Goal: Complete application form: Complete application form

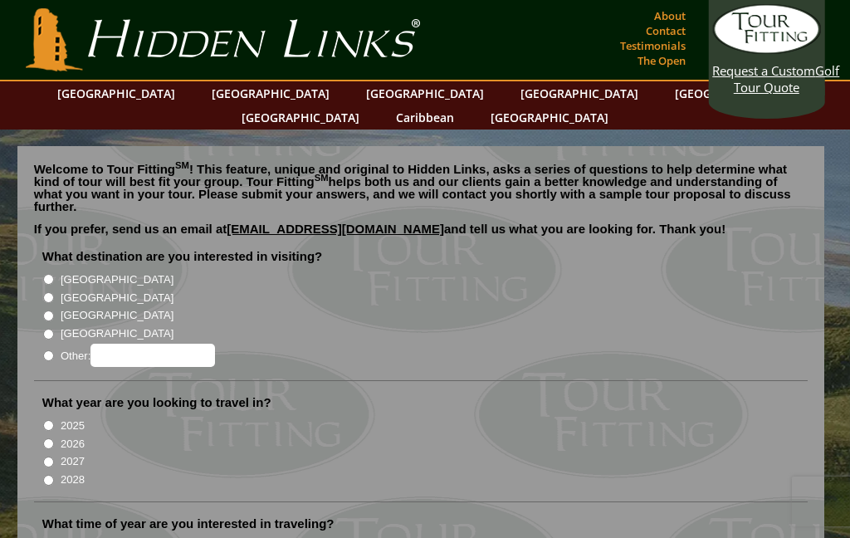
click at [47, 274] on input "[GEOGRAPHIC_DATA]" at bounding box center [48, 279] width 11 height 11
radio input "true"
click at [99, 290] on label "[GEOGRAPHIC_DATA]" at bounding box center [117, 298] width 113 height 17
click at [54, 292] on input "[GEOGRAPHIC_DATA]" at bounding box center [48, 297] width 11 height 11
radio input "true"
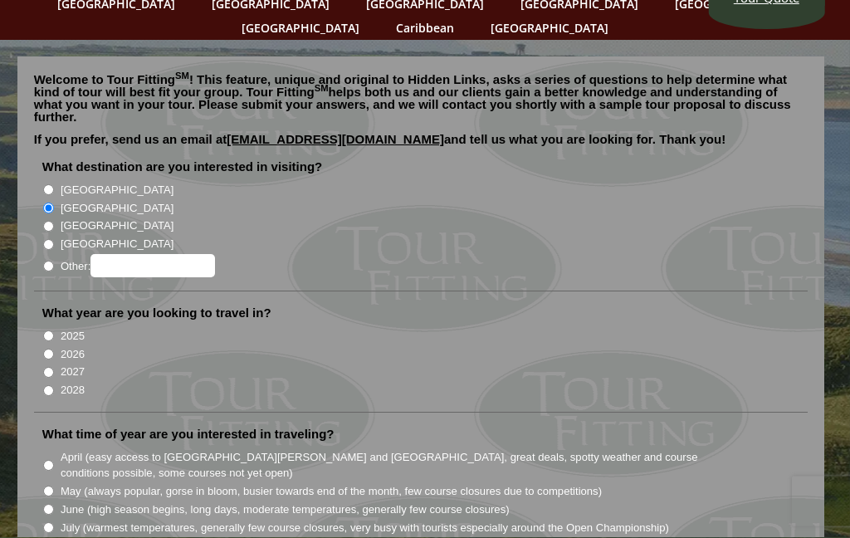
scroll to position [95, 0]
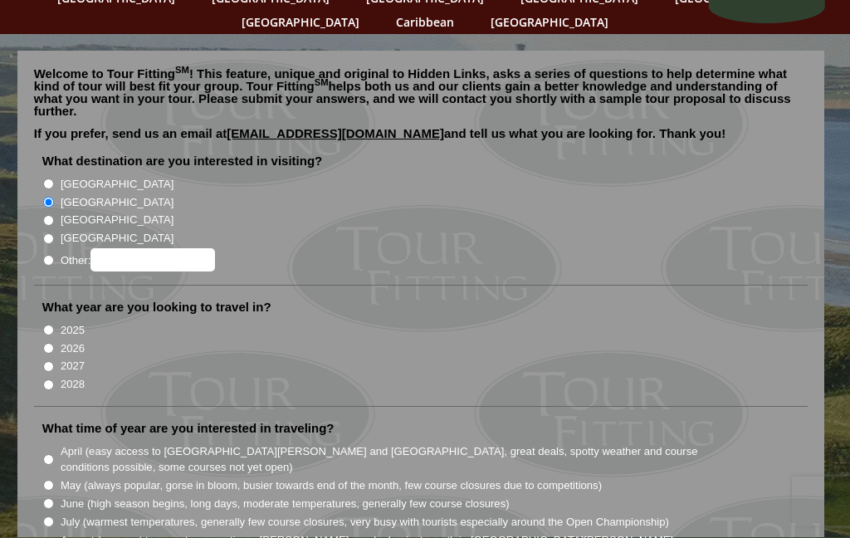
click at [63, 341] on label "2026" at bounding box center [73, 349] width 24 height 17
click at [54, 344] on input "2026" at bounding box center [48, 349] width 11 height 11
radio input "true"
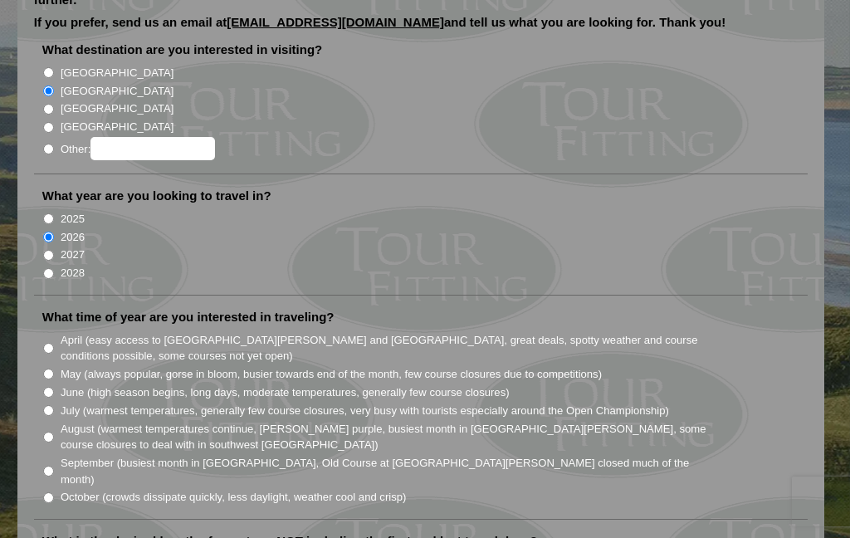
scroll to position [208, 0]
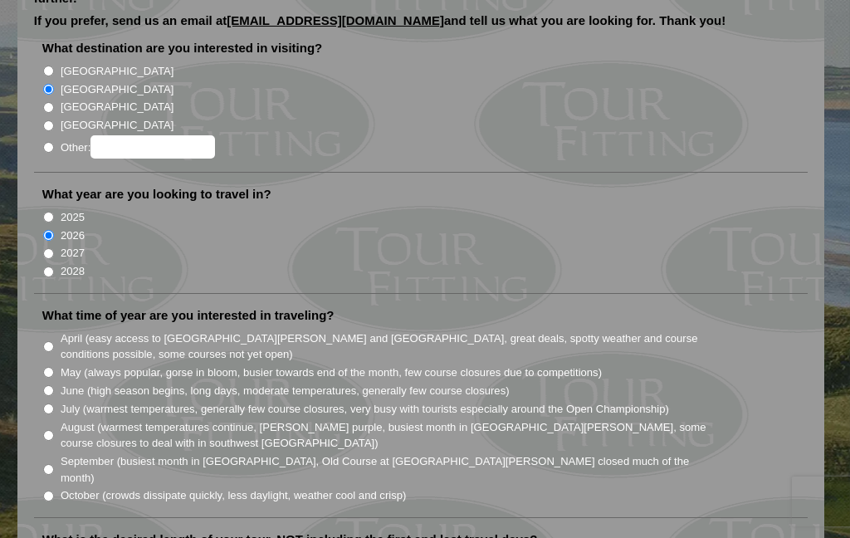
click at [41, 360] on li "What time of year are you interested in traveling? April (easy access to [GEOGR…" at bounding box center [421, 412] width 775 height 211
click at [51, 404] on input "July (warmest temperatures, generally few course closures, very busy with touri…" at bounding box center [48, 409] width 11 height 11
radio input "true"
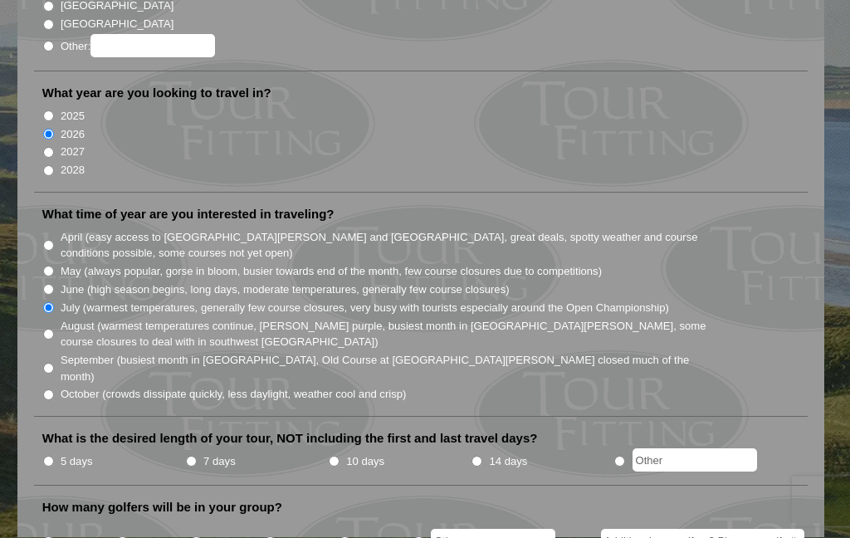
scroll to position [311, 0]
click at [193, 455] on input "7 days" at bounding box center [191, 460] width 11 height 11
radio input "true"
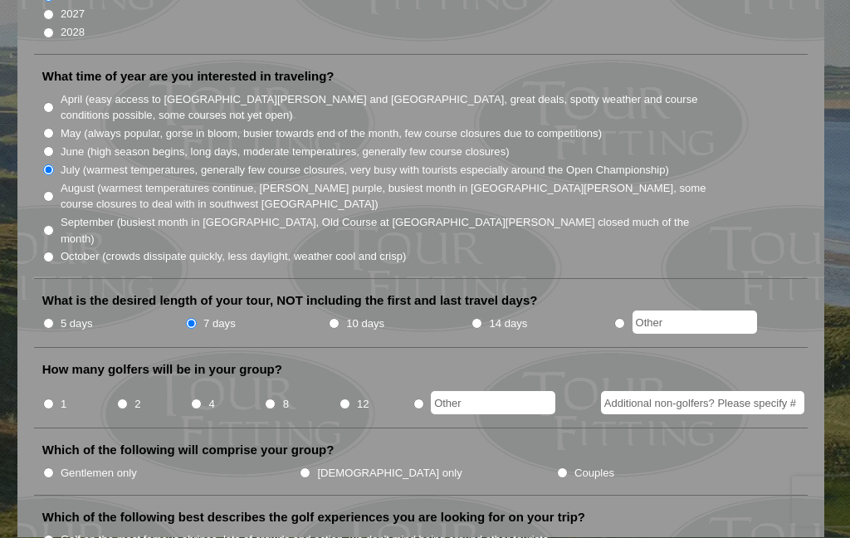
scroll to position [448, 0]
click at [259, 383] on li "4" at bounding box center [227, 399] width 74 height 32
click at [285, 396] on label "8" at bounding box center [286, 404] width 6 height 17
click at [276, 399] on input "8" at bounding box center [270, 404] width 11 height 11
radio input "true"
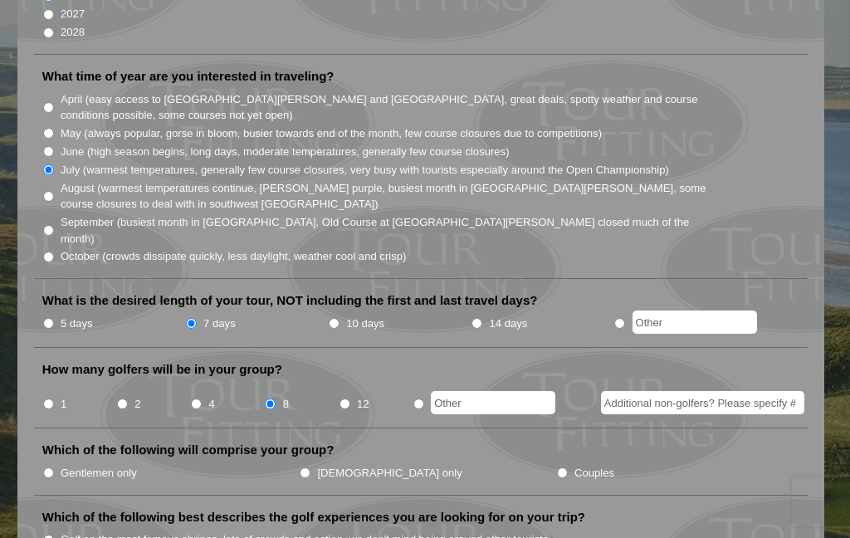
click at [389, 442] on li "Which of the following will comprise your group? Gentlemen only [DEMOGRAPHIC_DA…" at bounding box center [421, 468] width 775 height 53
click at [557, 468] on input "Couples" at bounding box center [562, 473] width 11 height 11
radio input "true"
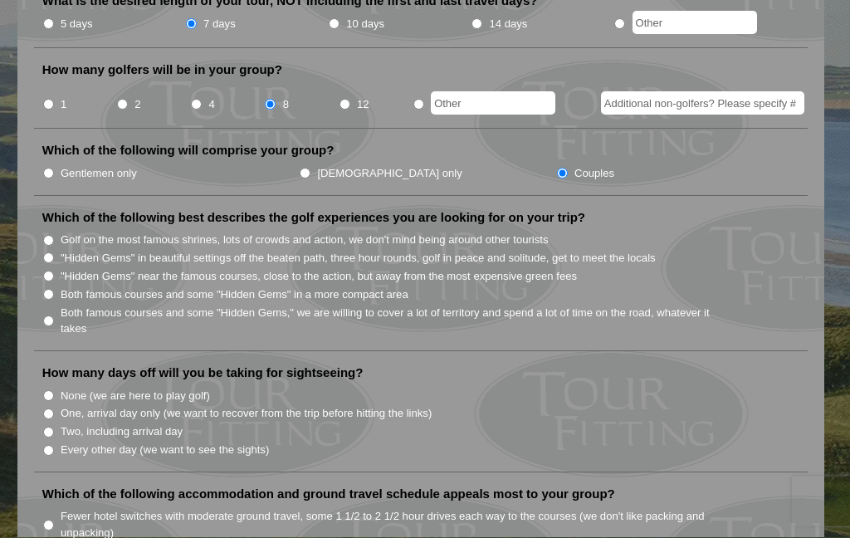
scroll to position [747, 0]
click at [46, 422] on li "Two, including arrival day" at bounding box center [427, 431] width 771 height 18
click at [50, 427] on input "Two, including arrival day" at bounding box center [48, 432] width 11 height 11
radio input "true"
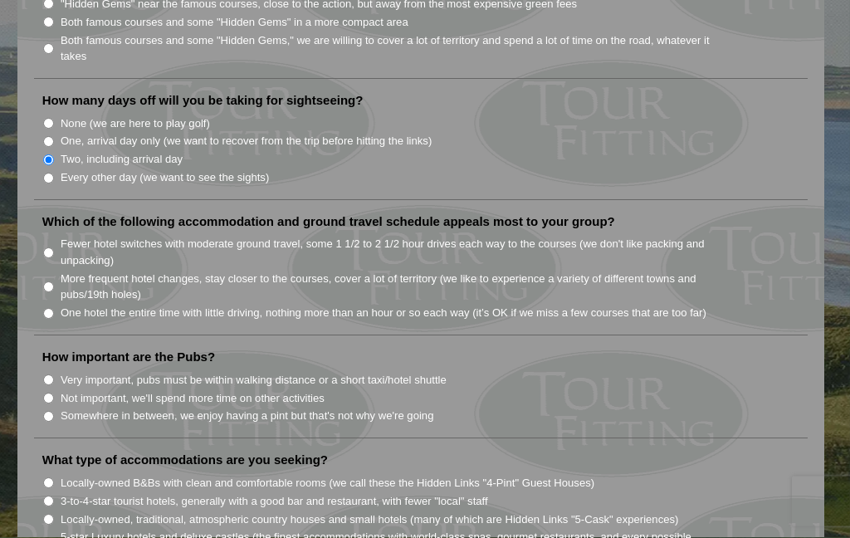
scroll to position [1020, 0]
click at [52, 282] on input "More frequent hotel changes, stay closer to the courses, cover a lot of territo…" at bounding box center [48, 287] width 11 height 11
radio input "true"
click at [46, 282] on input "More frequent hotel changes, stay closer to the courses, cover a lot of territo…" at bounding box center [48, 287] width 11 height 11
click at [54, 247] on input "Fewer hotel switches with moderate ground travel, some 1 1/2 to 2 1/2 hour driv…" at bounding box center [48, 252] width 11 height 11
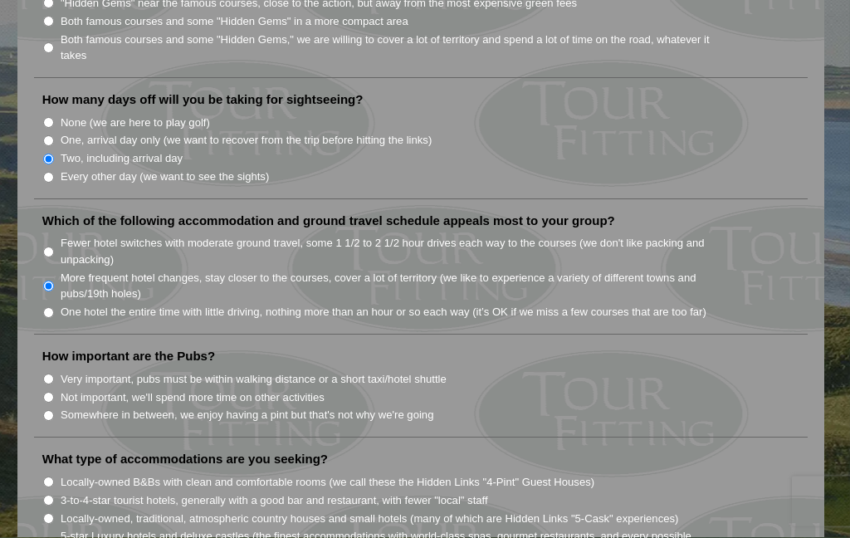
radio input "true"
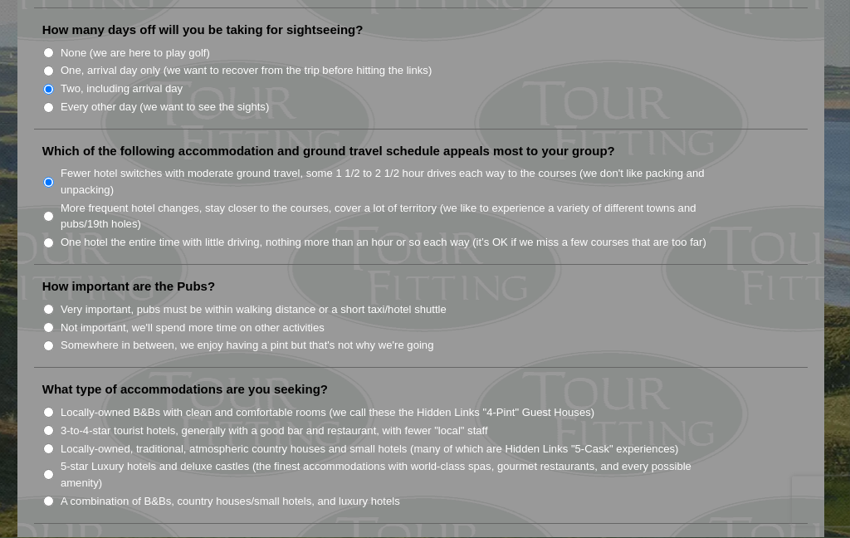
scroll to position [1093, 0]
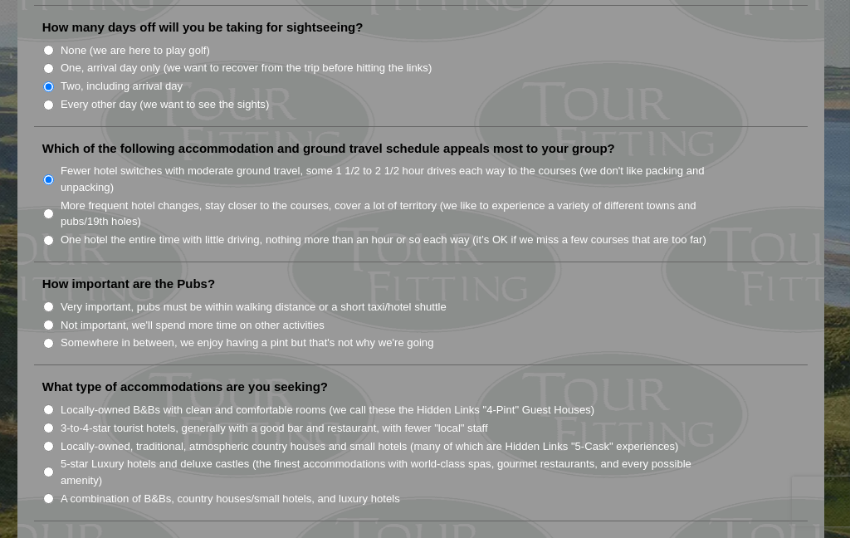
click at [54, 320] on input "Not important, we'll spend more time on other activities" at bounding box center [48, 325] width 11 height 11
radio input "true"
click at [47, 338] on input "Somewhere in between, we enjoy having a pint but that's not why we're going" at bounding box center [48, 343] width 11 height 11
radio input "true"
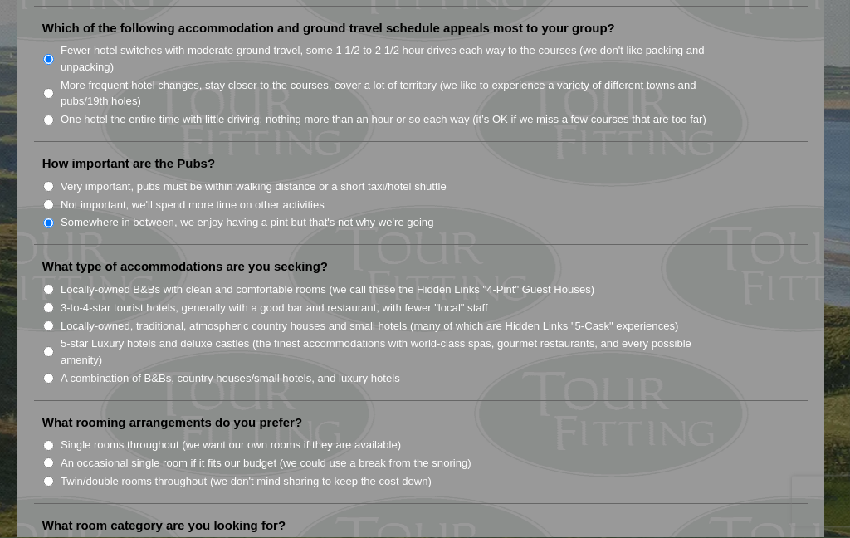
scroll to position [1214, 0]
click at [53, 372] on input "A combination of B&Bs, country houses/small hotels, and luxury hotels" at bounding box center [48, 377] width 11 height 11
radio input "true"
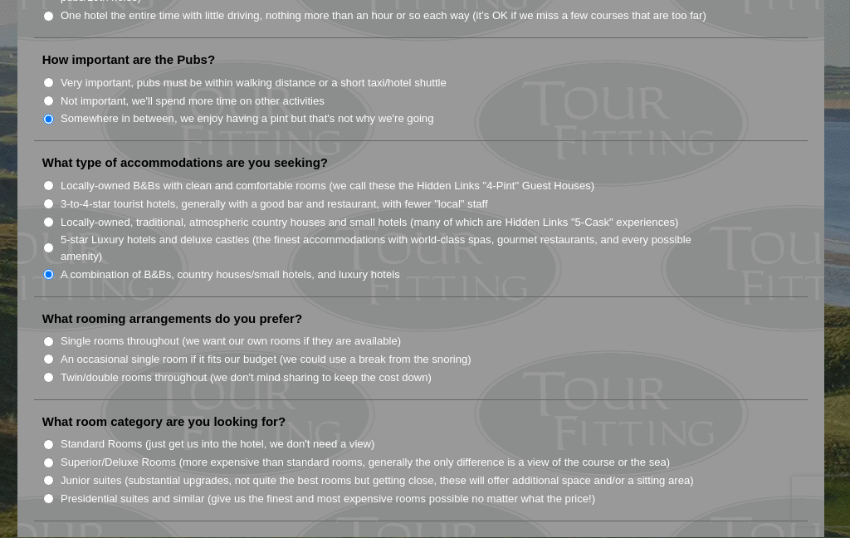
scroll to position [1317, 0]
click at [51, 372] on input "Twin/double rooms throughout (we don't mind sharing to keep the cost down)" at bounding box center [48, 377] width 11 height 11
radio input "true"
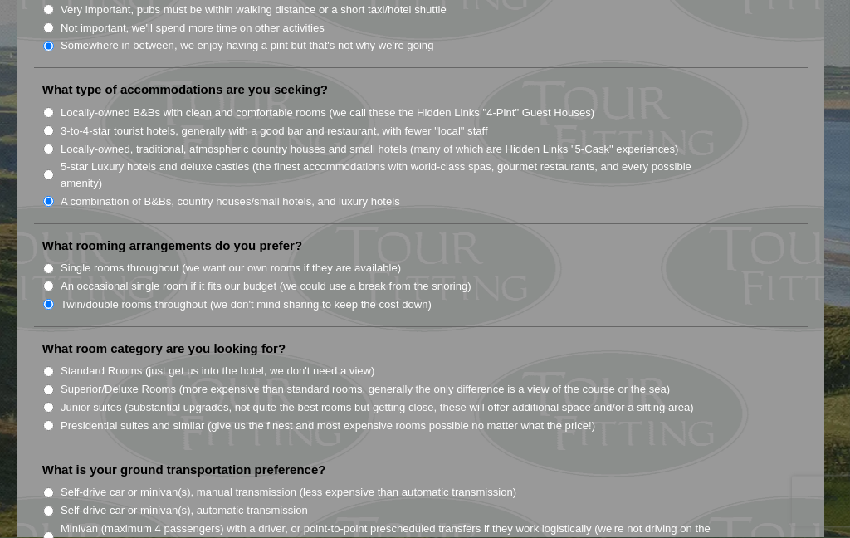
scroll to position [1391, 0]
click at [53, 384] on input "Superior/Deluxe Rooms (more expensive than standard rooms, generally the only d…" at bounding box center [48, 389] width 11 height 11
radio input "true"
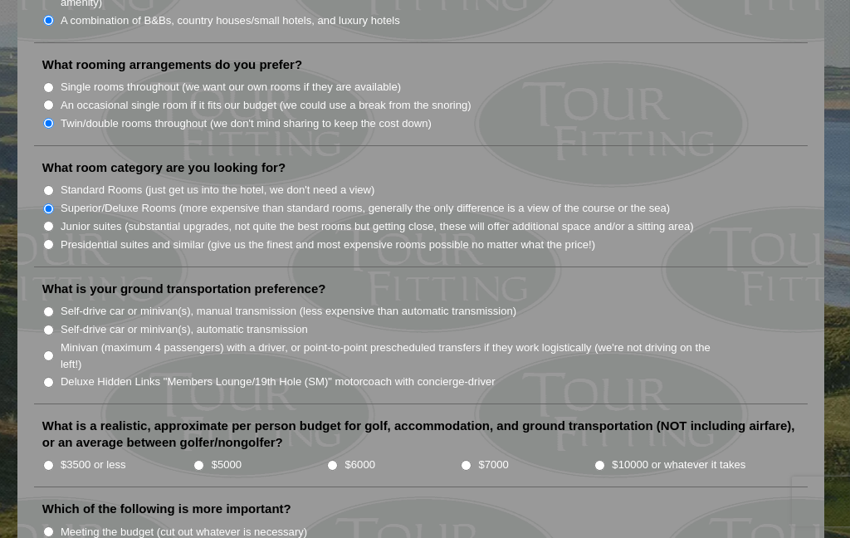
scroll to position [1580, 0]
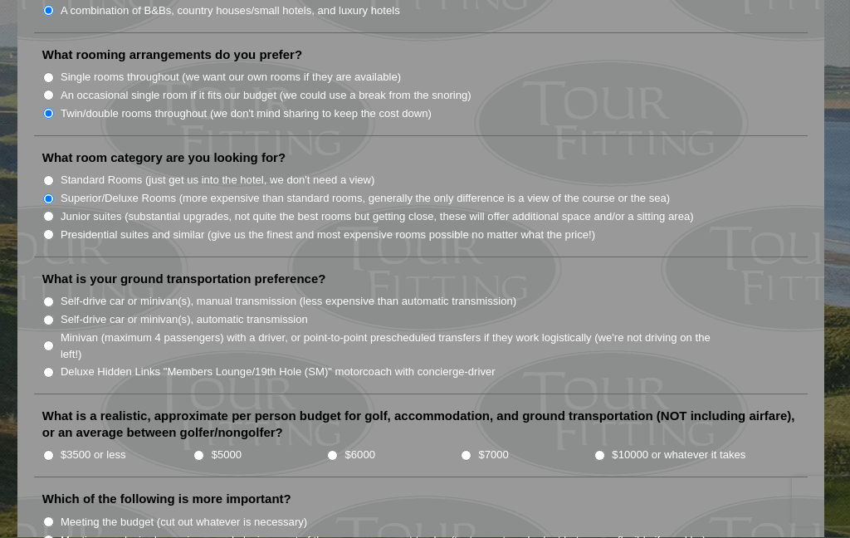
click at [53, 341] on input "Minivan (maximum 4 passengers) with a driver, or point-to-point prescheduled tr…" at bounding box center [48, 346] width 11 height 11
radio input "true"
click at [52, 368] on input "Deluxe Hidden Links "Members Lounge/19th Hole (SM)" motorcoach with concierge-d…" at bounding box center [48, 373] width 11 height 11
radio input "true"
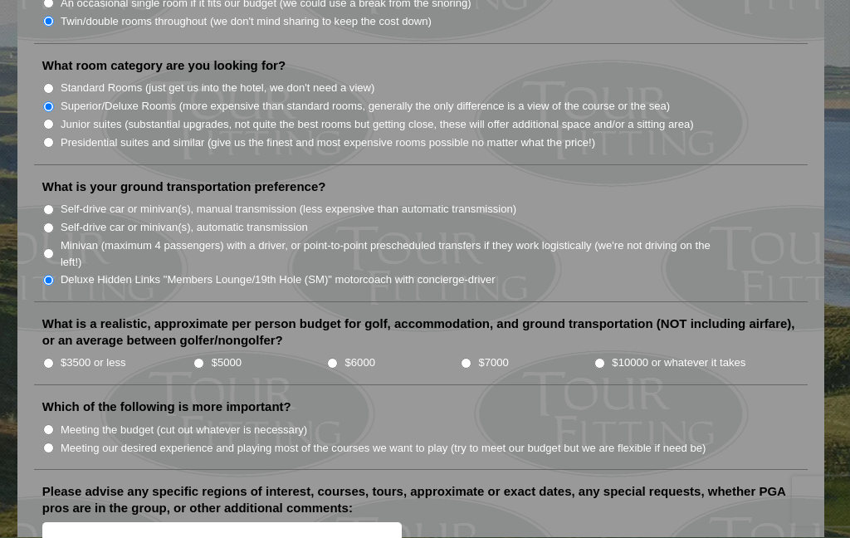
scroll to position [1674, 0]
click at [472, 357] on input "$7000" at bounding box center [466, 362] width 11 height 11
radio input "true"
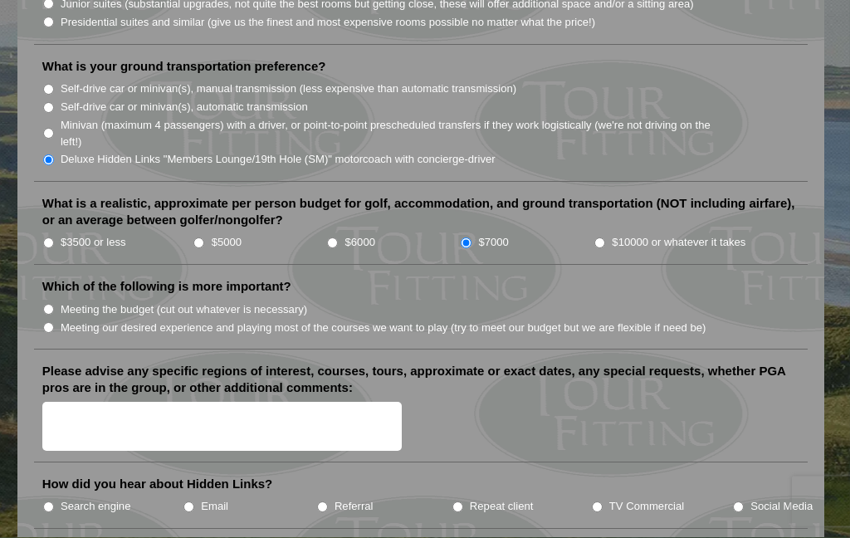
scroll to position [1795, 0]
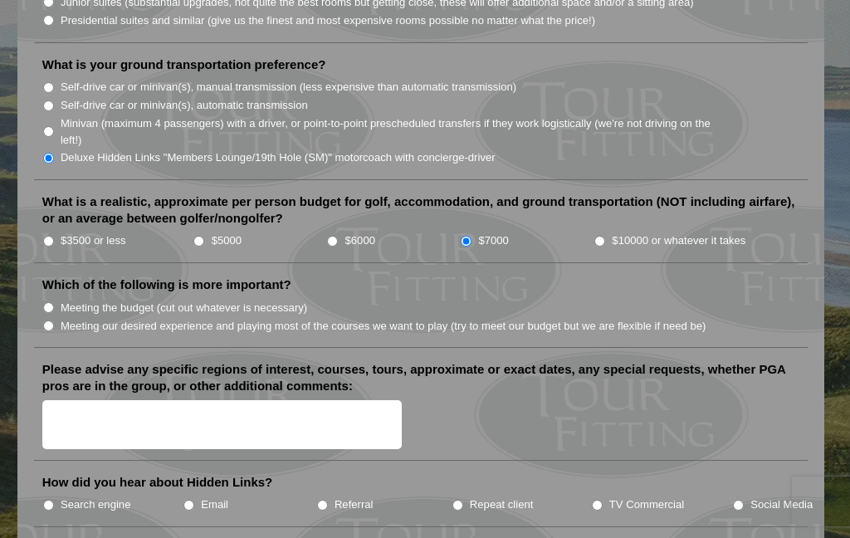
click at [47, 321] on input "Meeting our desired experience and playing most of the courses we want to play …" at bounding box center [48, 326] width 11 height 11
radio input "true"
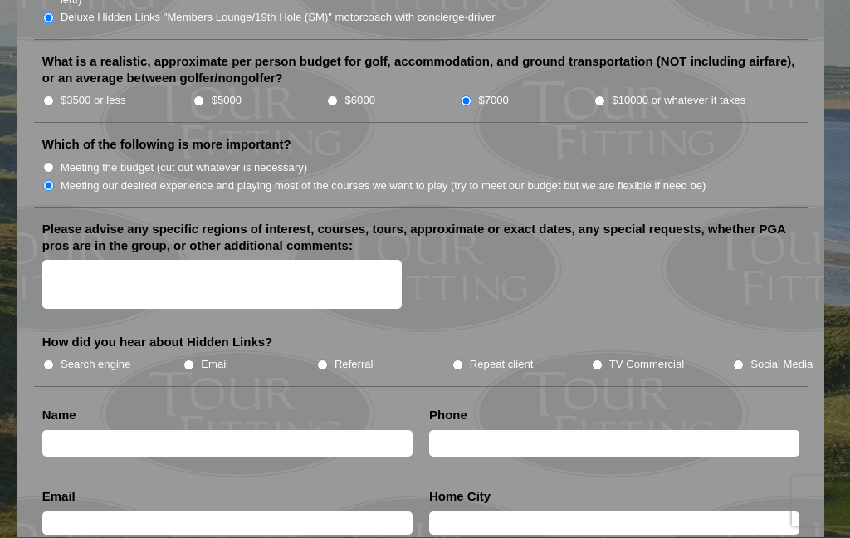
scroll to position [1940, 0]
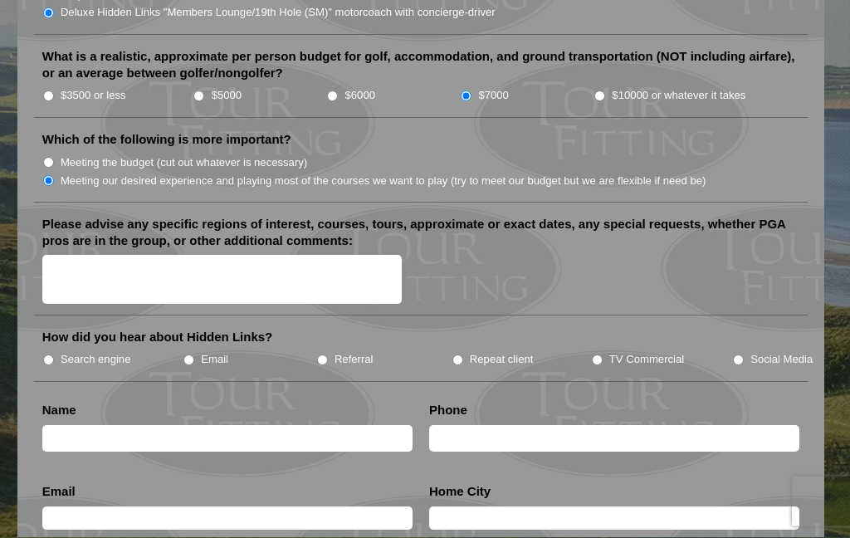
click at [59, 350] on li "Search engine" at bounding box center [112, 359] width 140 height 18
click at [54, 355] on input "Search engine" at bounding box center [48, 360] width 11 height 11
radio input "true"
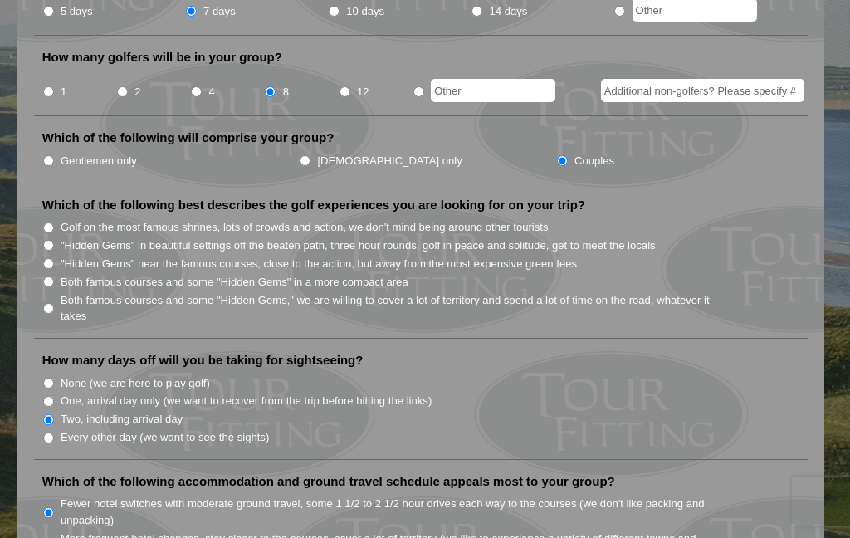
scroll to position [757, 0]
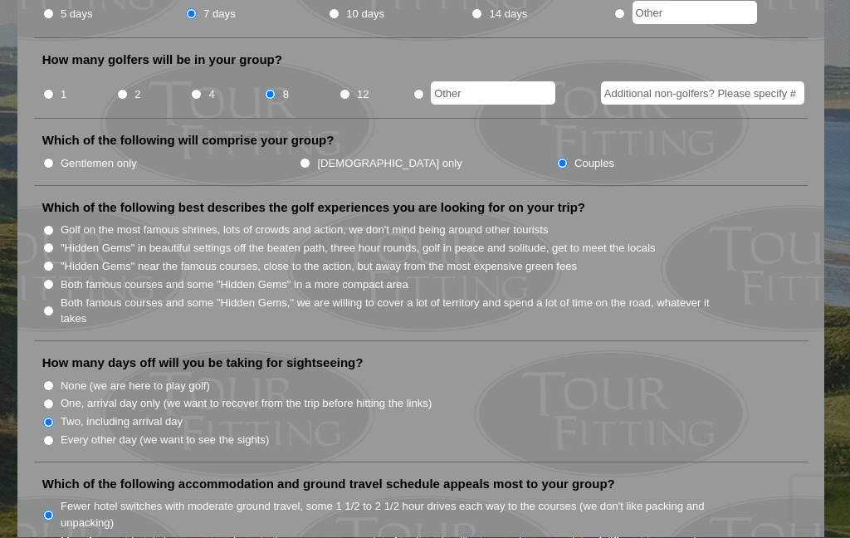
click at [51, 306] on input "Both famous courses and some "Hidden Gems," we are willing to cover a lot of te…" at bounding box center [48, 311] width 11 height 11
radio input "true"
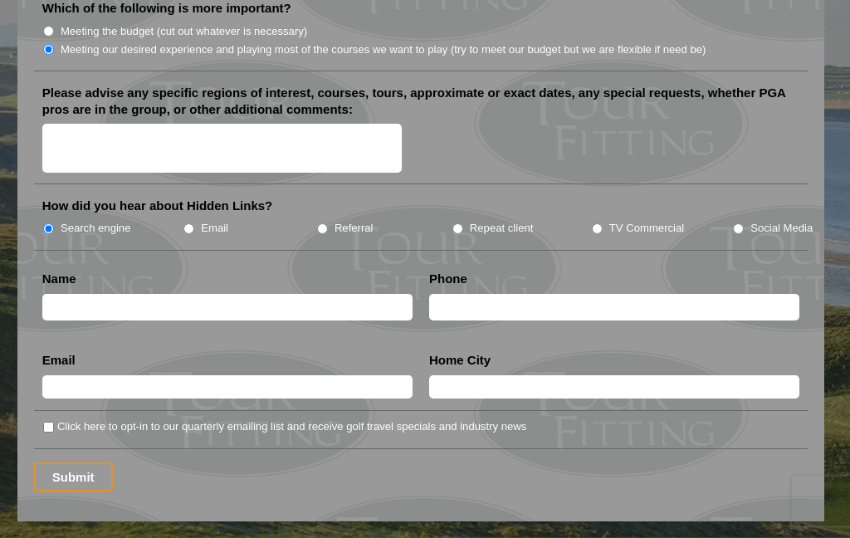
scroll to position [2073, 0]
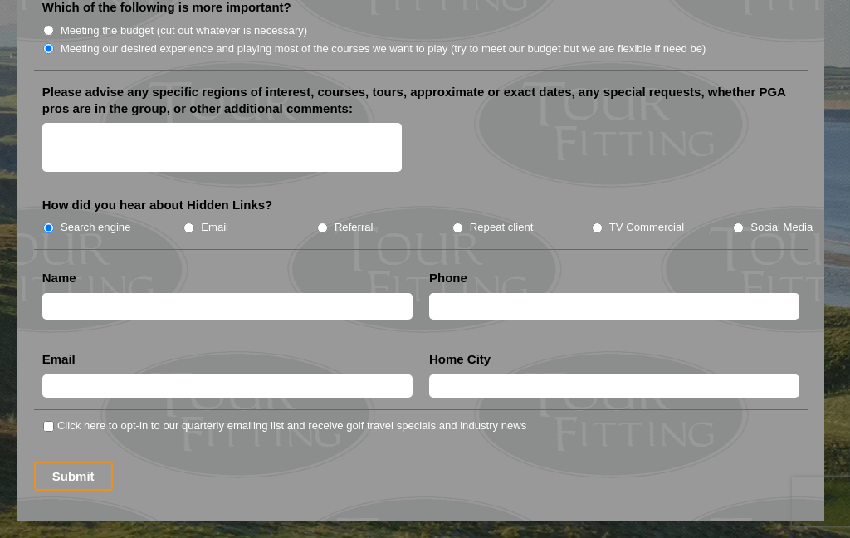
click at [71, 293] on input "text" at bounding box center [227, 306] width 370 height 27
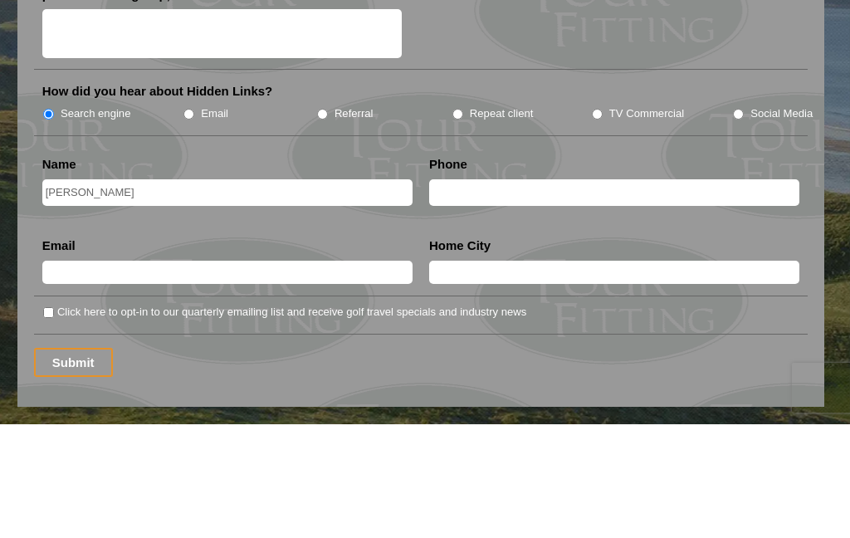
type input "[PERSON_NAME]"
type input "7815529418"
type input "[EMAIL_ADDRESS][DOMAIN_NAME]"
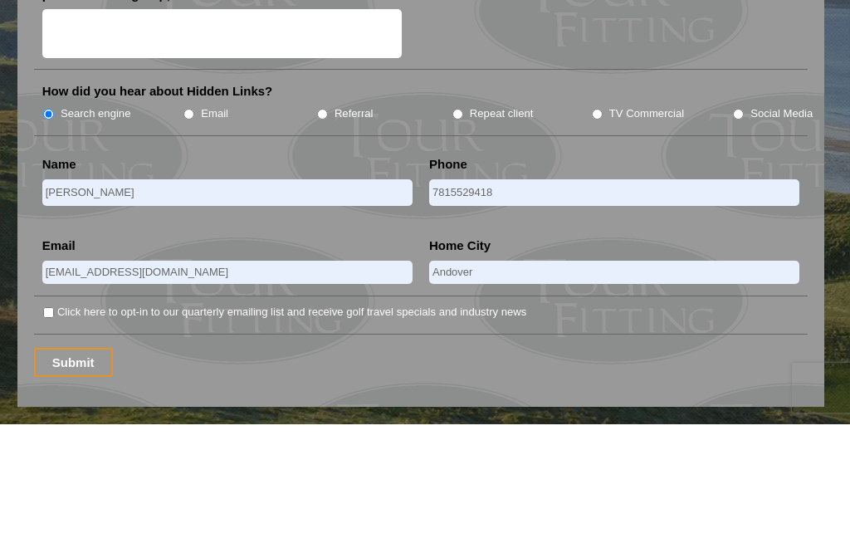
scroll to position [2186, 0]
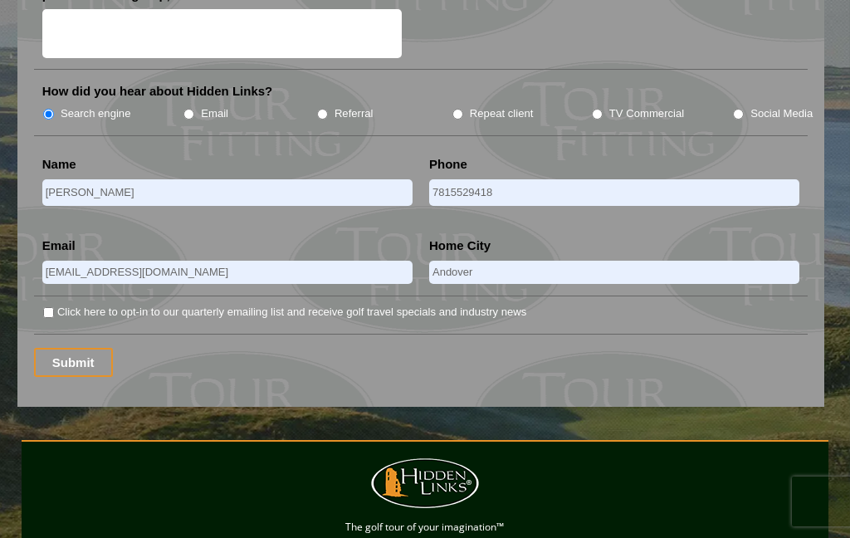
click at [521, 261] on input "Andover" at bounding box center [614, 272] width 370 height 23
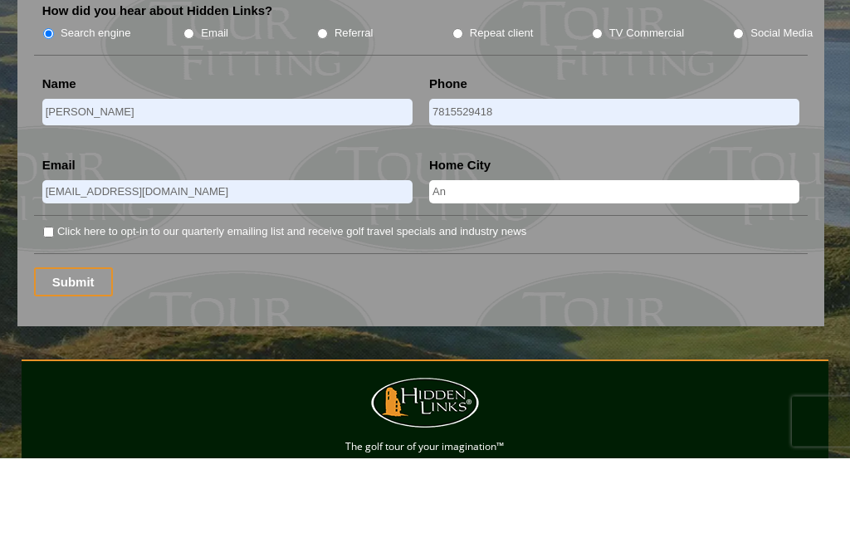
type input "A"
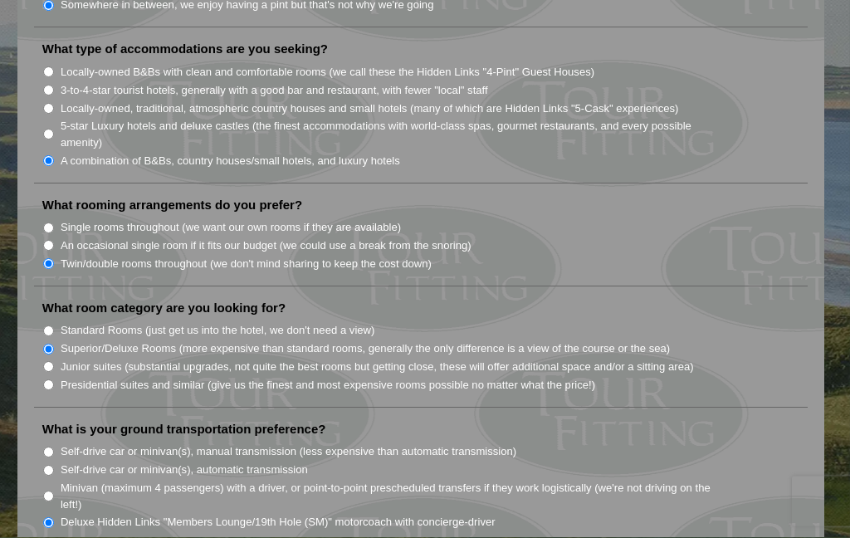
scroll to position [1431, 0]
type input "[PERSON_NAME][GEOGRAPHIC_DATA]"
click at [53, 321] on li "Standard Rooms (just get us into the hotel, we don't need a view)" at bounding box center [427, 330] width 771 height 18
click at [53, 326] on input "Standard Rooms (just get us into the hotel, we don't need a view)" at bounding box center [48, 331] width 11 height 11
radio input "true"
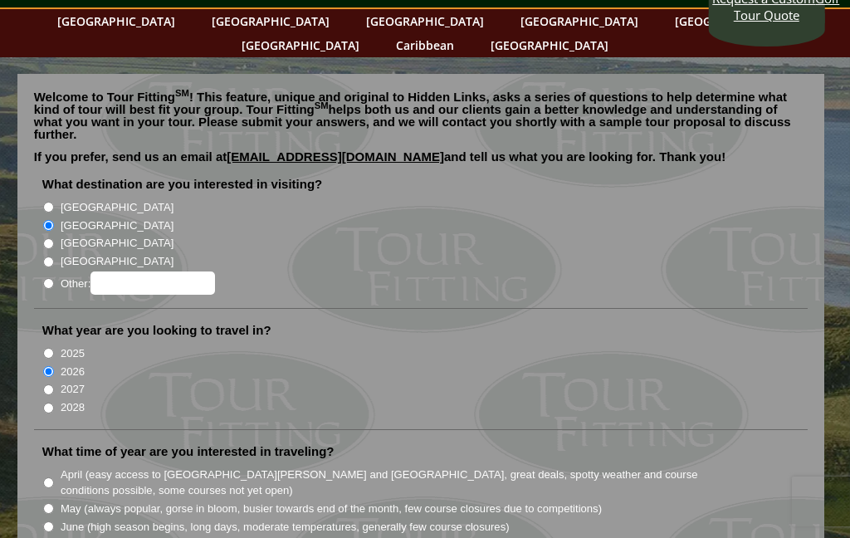
scroll to position [71, 0]
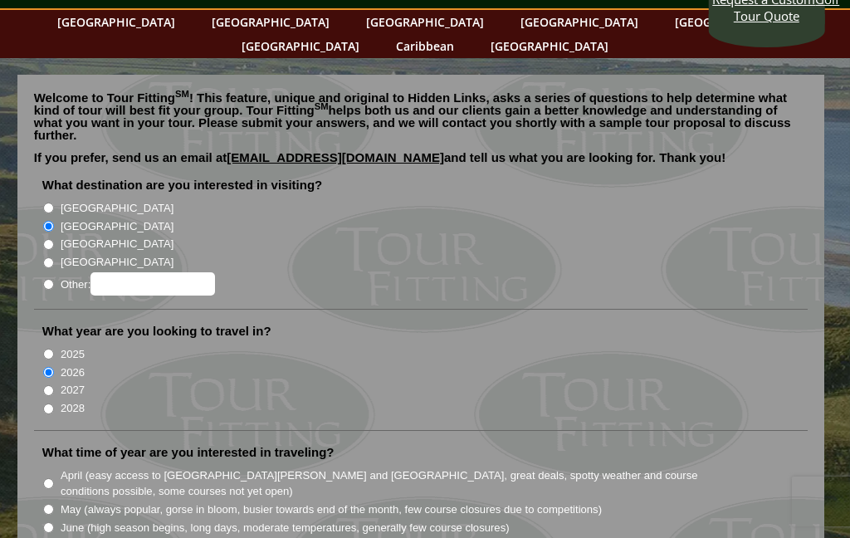
click at [769, 234] on li "[GEOGRAPHIC_DATA]" at bounding box center [427, 243] width 771 height 18
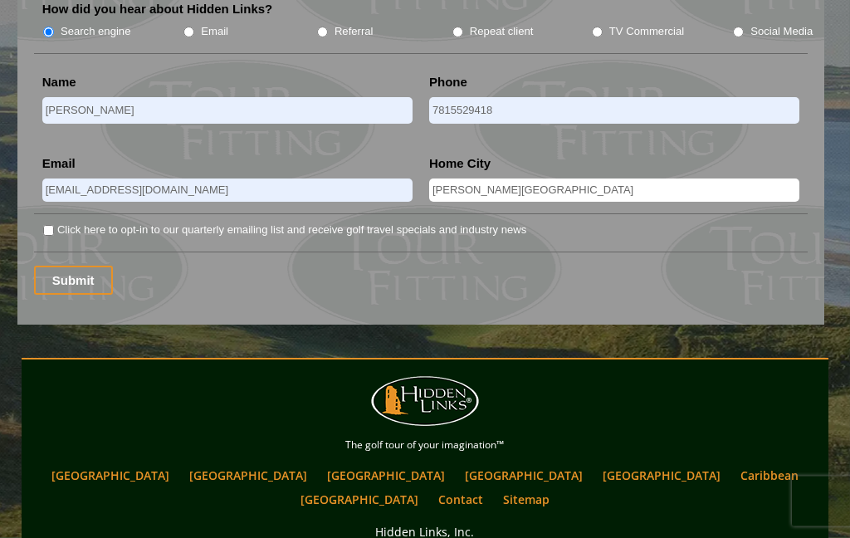
scroll to position [2269, 0]
click at [70, 266] on input "Submit" at bounding box center [73, 280] width 79 height 29
